Goal: Find specific page/section: Find specific page/section

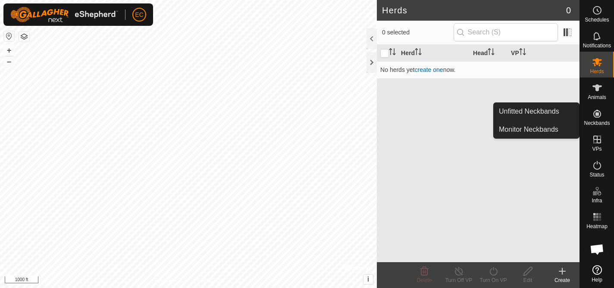
click at [598, 119] on es-neckbands-svg-icon at bounding box center [597, 114] width 16 height 14
click at [596, 117] on icon at bounding box center [597, 114] width 8 height 8
click at [557, 112] on link "Unfitted Neckbands" at bounding box center [535, 111] width 85 height 17
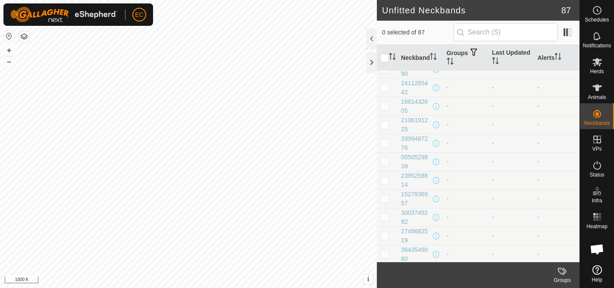
scroll to position [1419, 0]
click at [414, 180] on div "3267756911" at bounding box center [418, 179] width 34 height 9
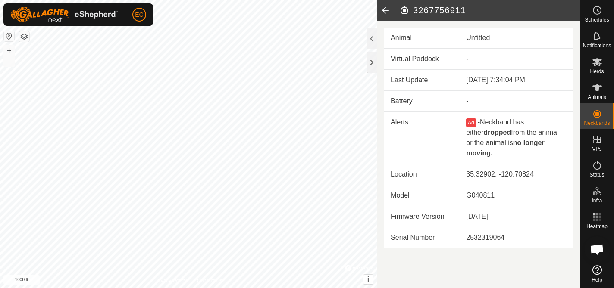
click at [385, 9] on icon at bounding box center [385, 10] width 17 height 21
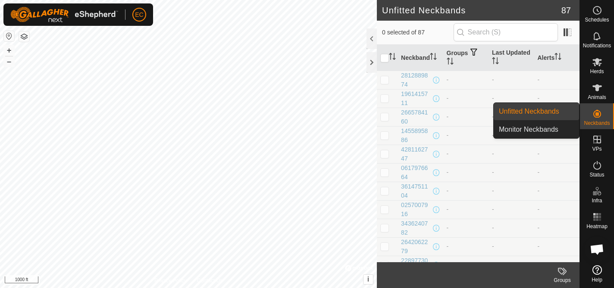
click at [543, 108] on link "Unfitted Neckbands" at bounding box center [535, 111] width 85 height 17
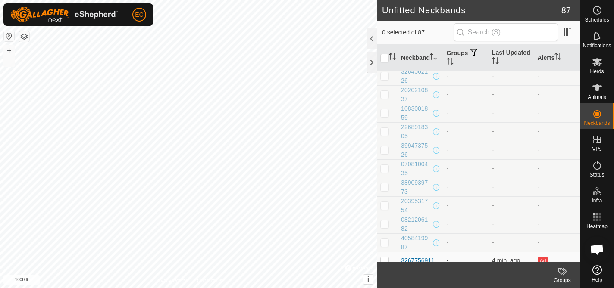
scroll to position [1419, 0]
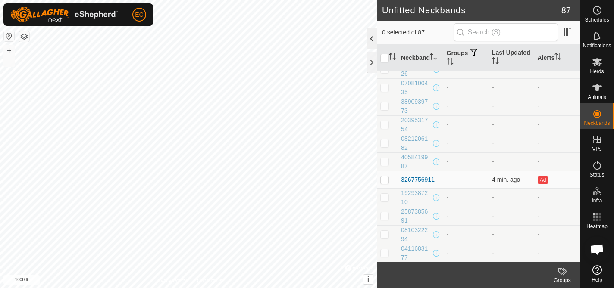
click at [370, 38] on div at bounding box center [371, 38] width 10 height 21
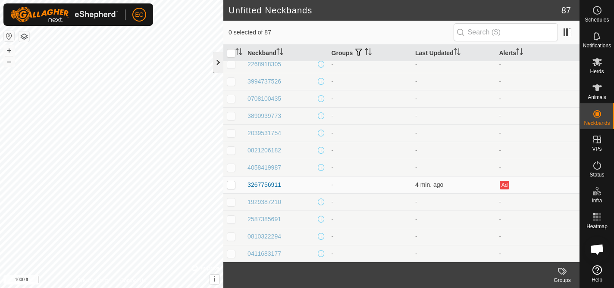
click at [220, 58] on div at bounding box center [218, 62] width 10 height 21
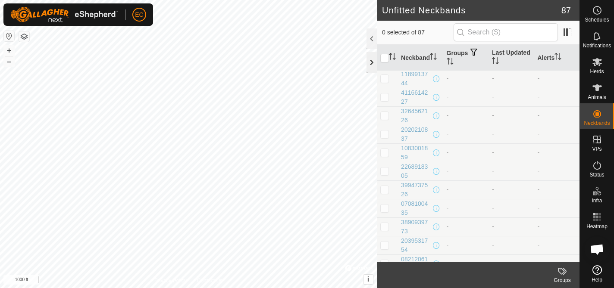
scroll to position [1419, 0]
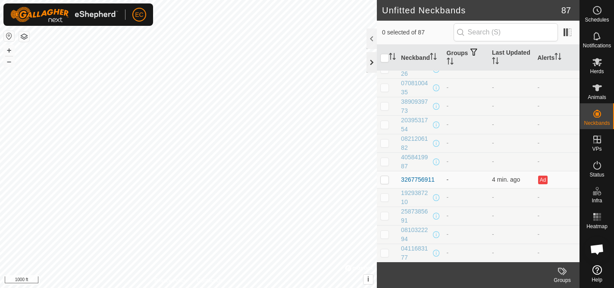
click at [371, 65] on div at bounding box center [371, 62] width 10 height 21
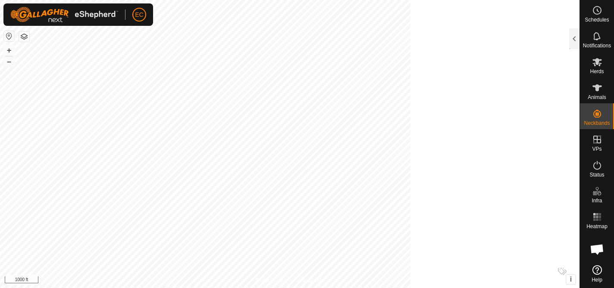
scroll to position [6893, 0]
